Goal: Obtain resource: Download file/media

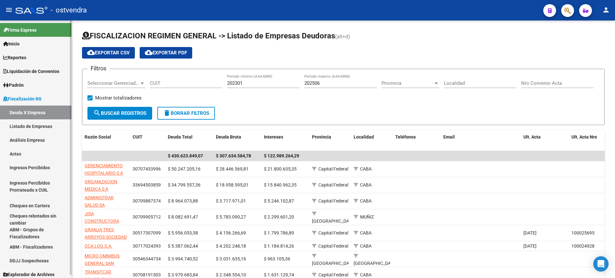
click at [23, 68] on span "Liquidación de Convenios" at bounding box center [31, 71] width 56 height 7
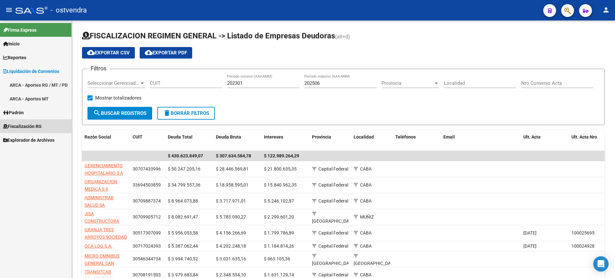
click at [21, 125] on span "Fiscalización RG" at bounding box center [22, 126] width 38 height 7
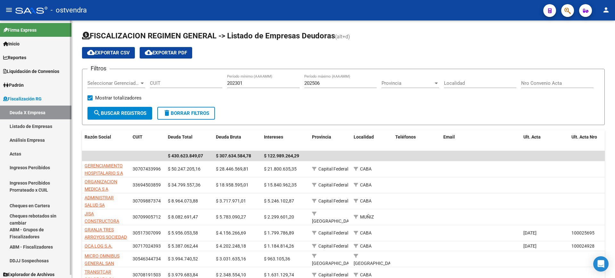
click at [21, 111] on link "Deuda X Empresa" at bounding box center [35, 113] width 71 height 14
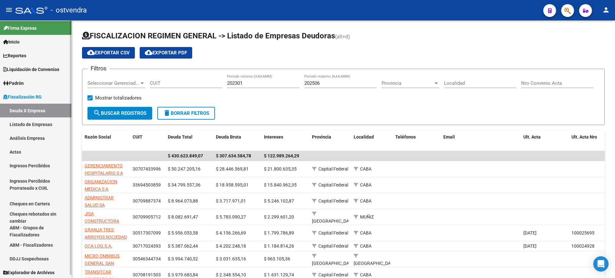
scroll to position [3, 0]
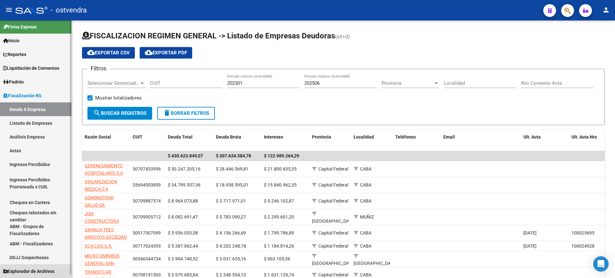
click at [45, 268] on span "Explorador de Archivos" at bounding box center [28, 271] width 51 height 7
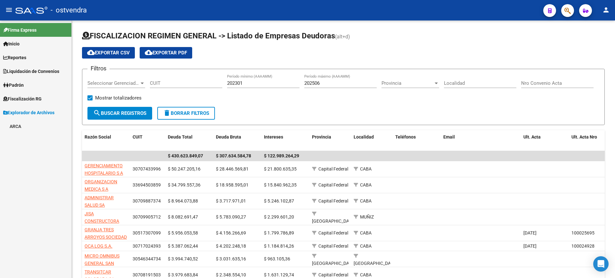
scroll to position [0, 0]
click at [13, 124] on link "ARCA" at bounding box center [35, 126] width 71 height 14
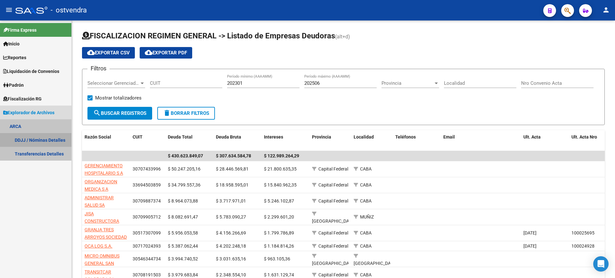
click at [37, 140] on link "DDJJ / Nóminas Detalles" at bounding box center [35, 140] width 71 height 14
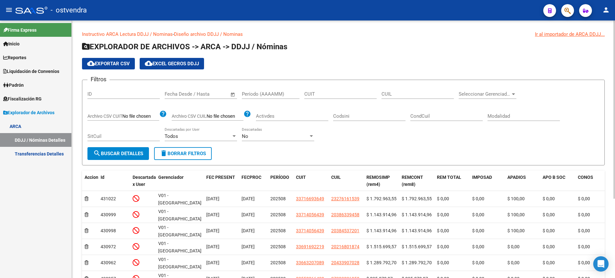
click at [234, 95] on span "Open calendar" at bounding box center [232, 94] width 15 height 15
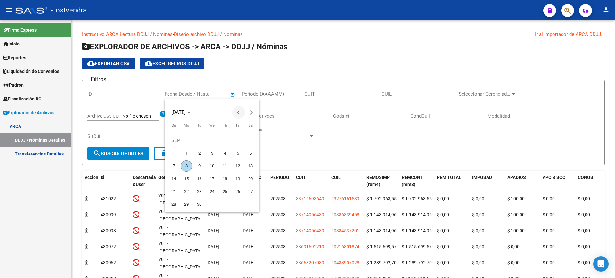
click at [237, 111] on span "Previous month" at bounding box center [238, 112] width 13 height 13
click at [344, 143] on div at bounding box center [307, 139] width 615 height 278
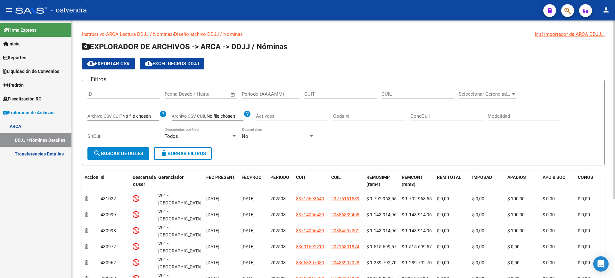
click at [517, 96] on app-drop-down-list "Seleccionar Gerenciador Seleccionar Gerenciador" at bounding box center [489, 95] width 62 height 20
click at [231, 92] on span "Open calendar" at bounding box center [232, 94] width 15 height 15
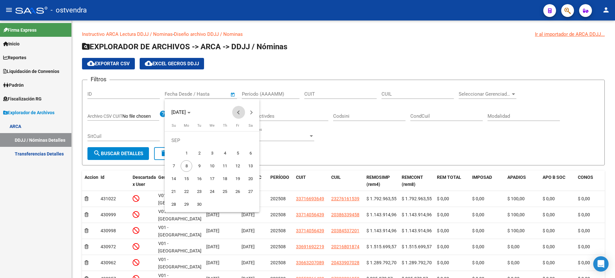
click at [239, 111] on button "Previous month" at bounding box center [238, 112] width 13 height 13
click at [235, 140] on span "1" at bounding box center [238, 141] width 12 height 12
type input "01/08/2025"
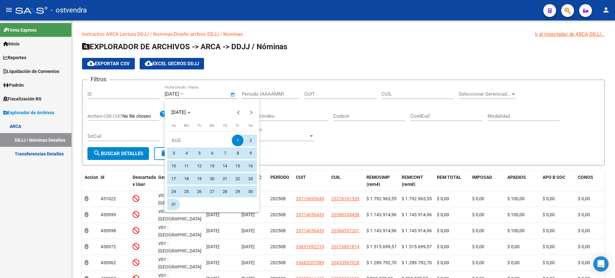
click at [171, 203] on span "31" at bounding box center [174, 205] width 12 height 12
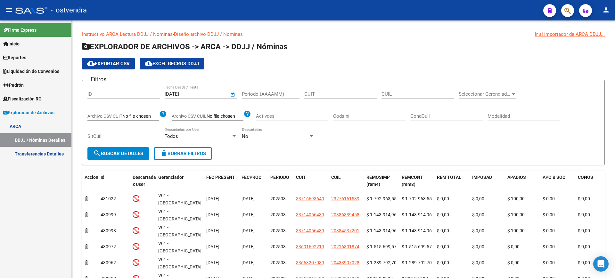
type input "31/08/2025"
click at [511, 93] on div at bounding box center [513, 94] width 6 height 5
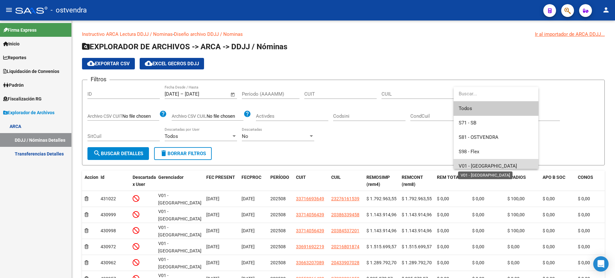
click at [473, 164] on span "V01 - [GEOGRAPHIC_DATA]" at bounding box center [487, 166] width 58 height 6
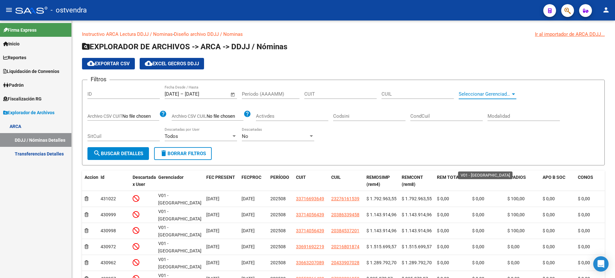
scroll to position [4, 0]
click at [115, 154] on span "search Buscar Detalles" at bounding box center [118, 154] width 50 height 6
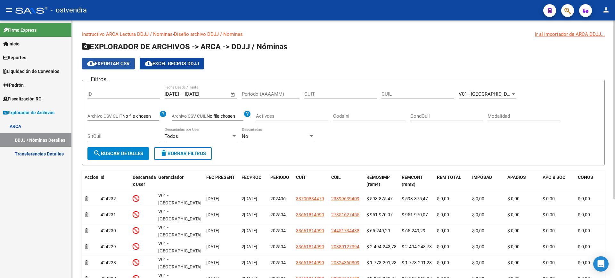
click at [104, 68] on button "cloud_download Exportar CSV" at bounding box center [108, 64] width 53 height 12
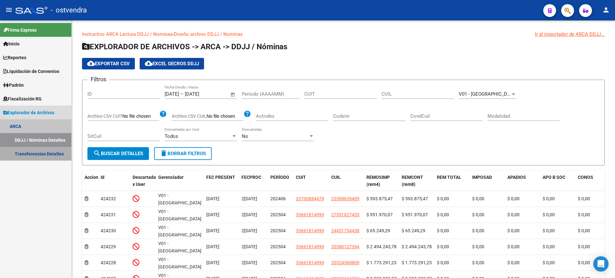
click at [33, 153] on link "Transferencias Detalles" at bounding box center [35, 154] width 71 height 14
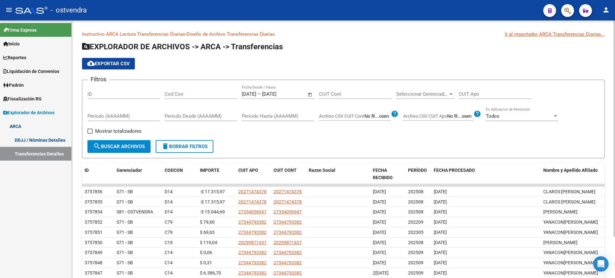
click at [311, 93] on span "Open calendar" at bounding box center [309, 94] width 15 height 15
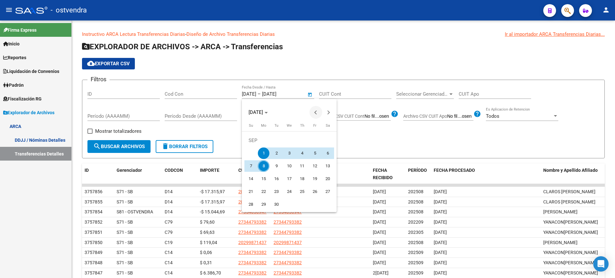
click at [316, 110] on span "Previous month" at bounding box center [315, 112] width 13 height 13
click at [311, 138] on span "1" at bounding box center [315, 141] width 12 height 12
type input "01/08/2025"
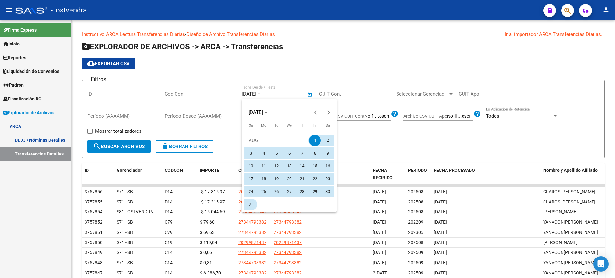
click at [254, 203] on span "31" at bounding box center [251, 205] width 12 height 12
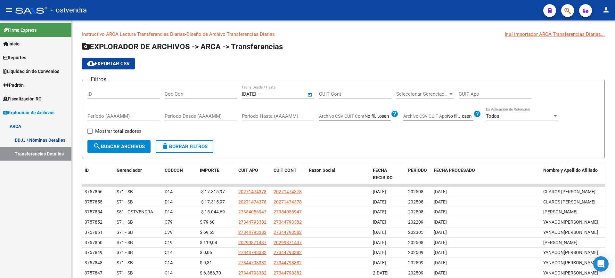
type input "31/08/2025"
click at [442, 93] on span "Seleccionar Gerenciador" at bounding box center [422, 94] width 52 height 6
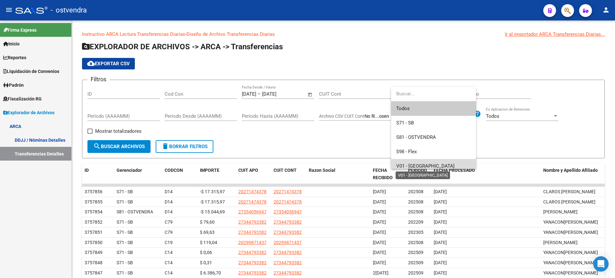
click at [416, 163] on span "V01 - [GEOGRAPHIC_DATA]" at bounding box center [425, 166] width 58 height 6
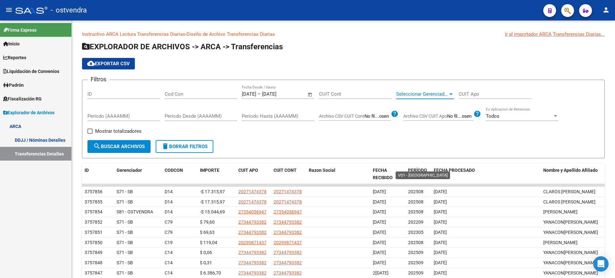
scroll to position [4, 0]
click at [125, 146] on span "search Buscar Archivos" at bounding box center [119, 147] width 52 height 6
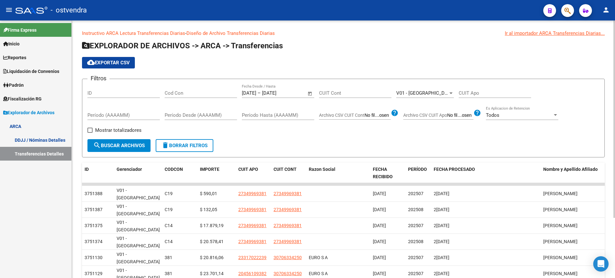
scroll to position [0, 0]
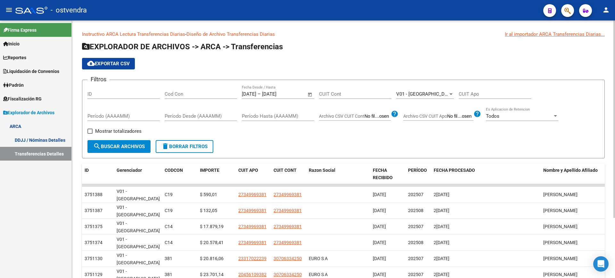
click at [116, 61] on span "cloud_download Exportar CSV" at bounding box center [108, 64] width 43 height 6
